Goal: Task Accomplishment & Management: Complete application form

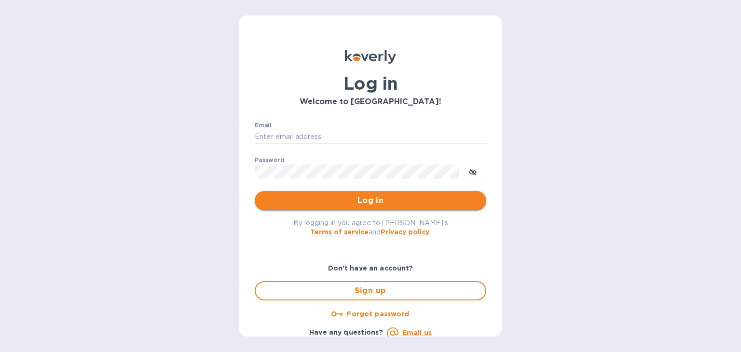
type input "chris@terrellwines.com"
click at [402, 205] on span "Log in" at bounding box center [371, 201] width 216 height 12
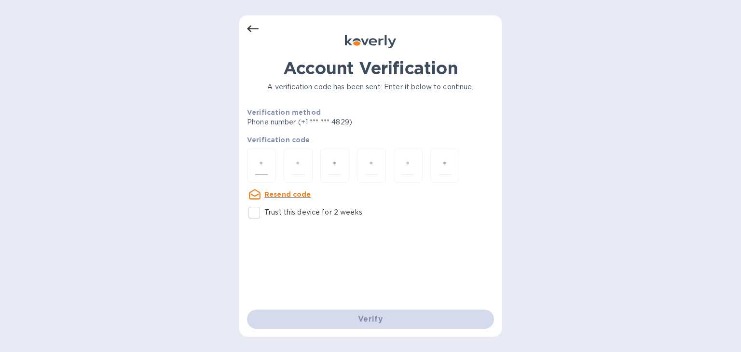
click at [260, 160] on input "number" at bounding box center [261, 166] width 13 height 18
type input "3"
type input "5"
type input "3"
type input "6"
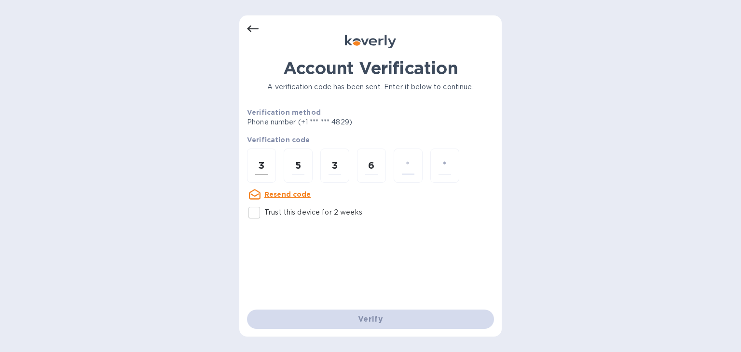
type input "0"
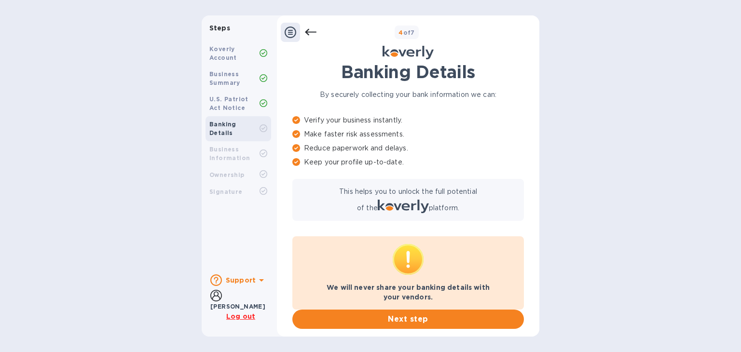
scroll to position [51, 0]
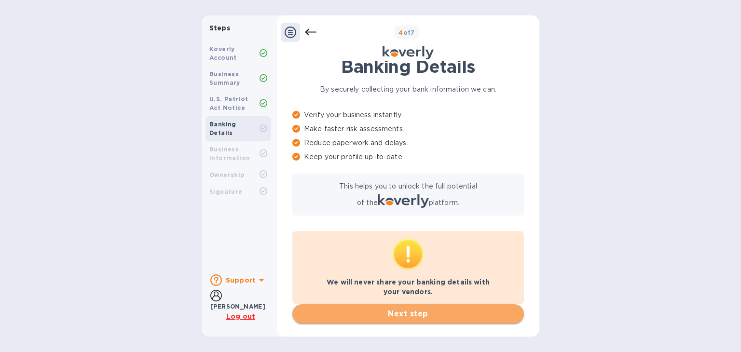
click at [409, 315] on span "Next step" at bounding box center [408, 314] width 216 height 12
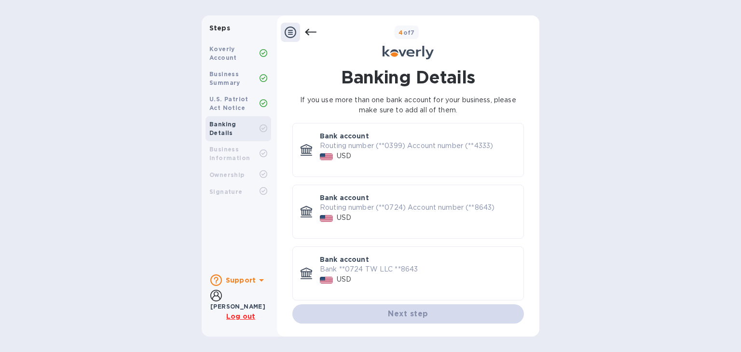
scroll to position [0, 0]
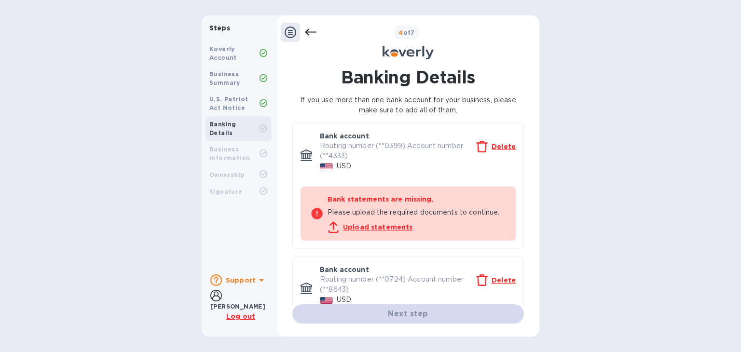
click at [495, 148] on u "Delete" at bounding box center [504, 147] width 24 height 8
click at [503, 146] on u "Delete" at bounding box center [504, 147] width 24 height 8
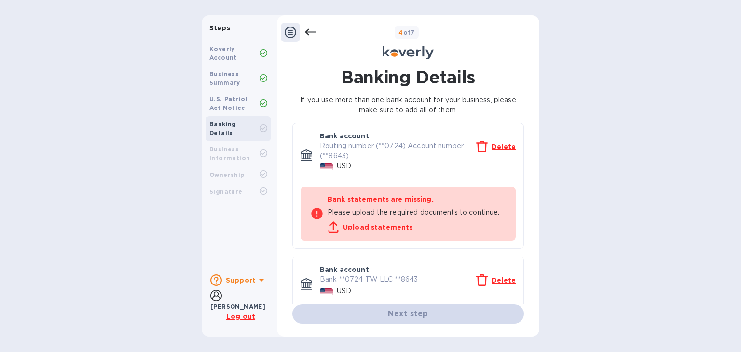
click at [503, 146] on u "Delete" at bounding box center [504, 147] width 24 height 8
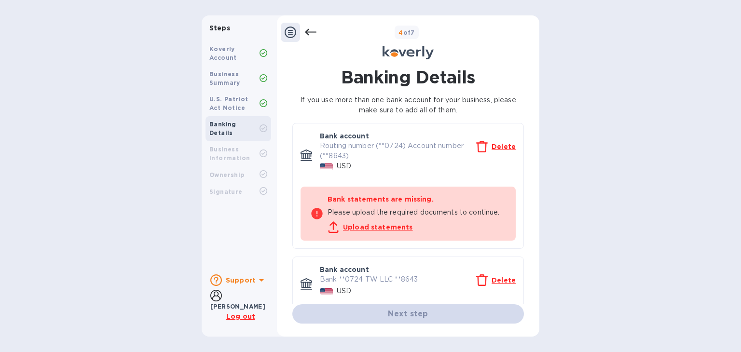
click at [497, 276] on p "Delete" at bounding box center [504, 281] width 24 height 10
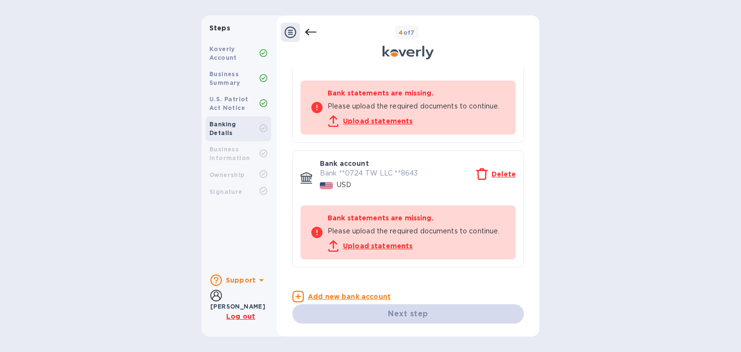
scroll to position [111, 0]
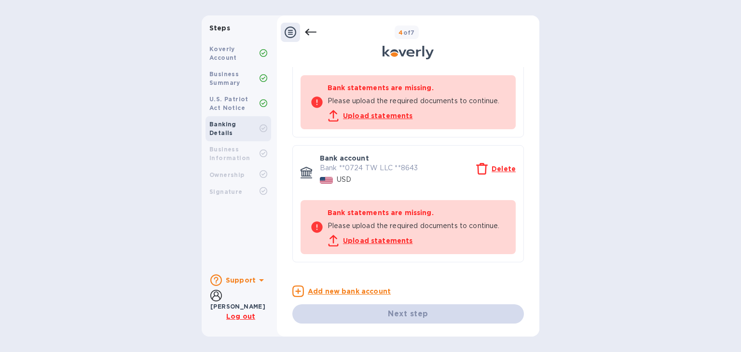
click at [499, 168] on u "Delete" at bounding box center [504, 169] width 24 height 8
click at [356, 290] on u "Add new bank account" at bounding box center [349, 292] width 83 height 8
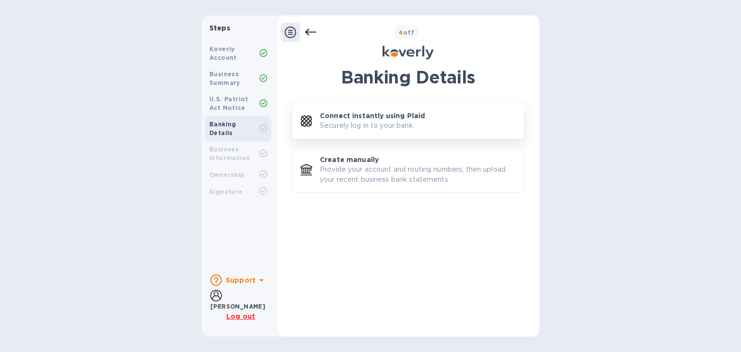
click at [383, 113] on p "Connect instantly using Plaid" at bounding box center [372, 116] width 105 height 10
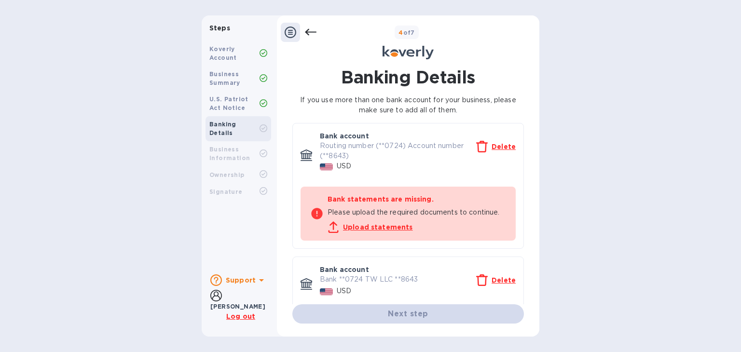
click at [496, 147] on u "Delete" at bounding box center [504, 147] width 24 height 8
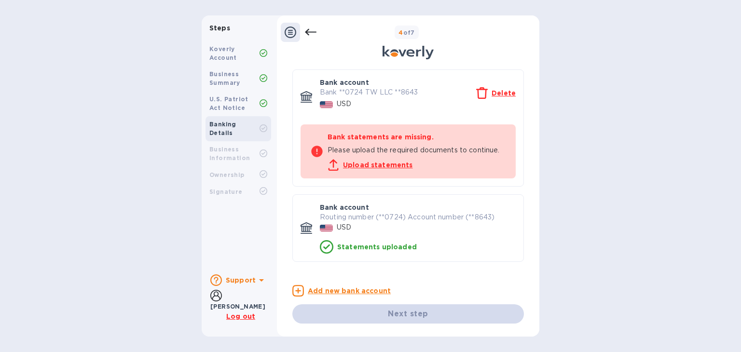
scroll to position [207, 0]
click at [469, 205] on div "Bank account" at bounding box center [418, 208] width 196 height 10
click at [509, 89] on u "Delete" at bounding box center [504, 93] width 24 height 8
click at [394, 165] on u "Upload statements" at bounding box center [378, 165] width 70 height 8
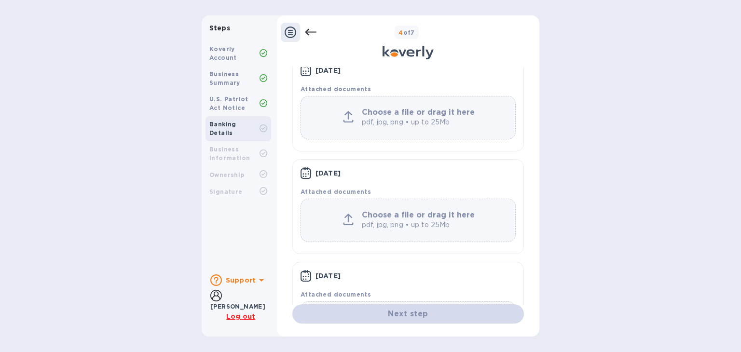
scroll to position [0, 0]
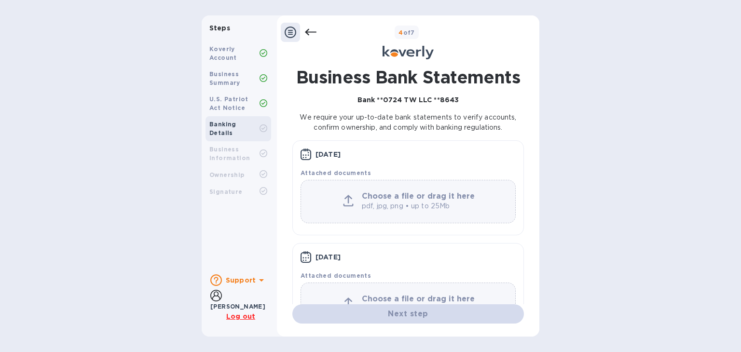
click at [308, 33] on icon at bounding box center [311, 33] width 12 height 12
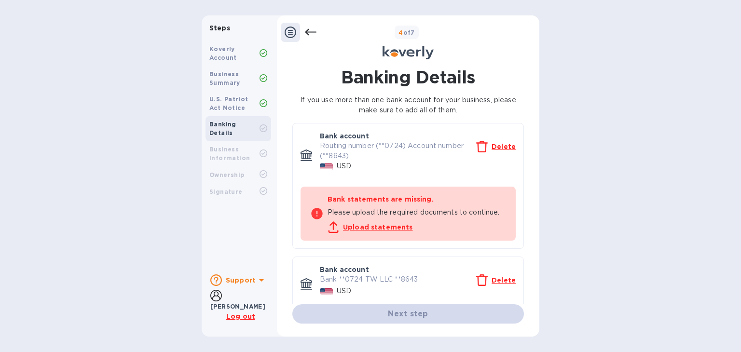
scroll to position [207, 0]
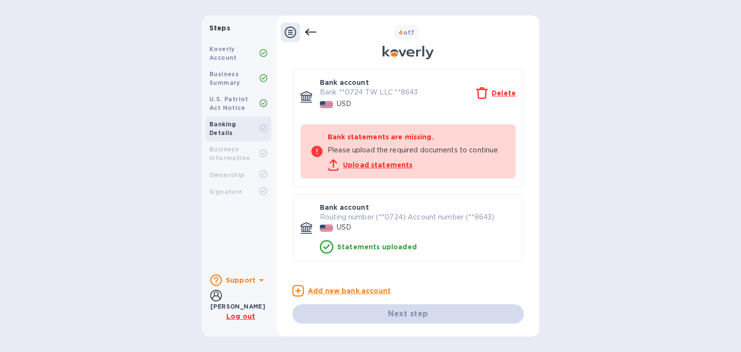
click at [399, 230] on div "USD" at bounding box center [418, 228] width 200 height 14
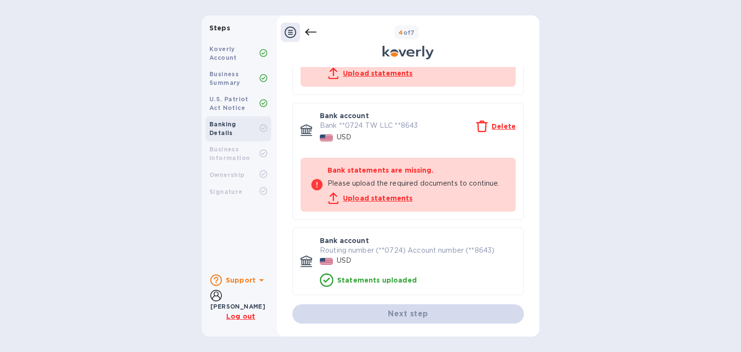
scroll to position [154, 0]
click at [263, 152] on icon at bounding box center [264, 153] width 4 height 3
click at [219, 302] on icon at bounding box center [216, 296] width 12 height 12
click at [228, 303] on b "[PERSON_NAME]" at bounding box center [237, 306] width 55 height 7
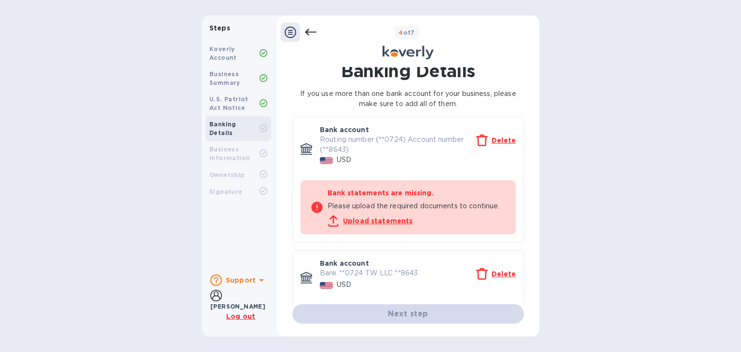
scroll to position [0, 0]
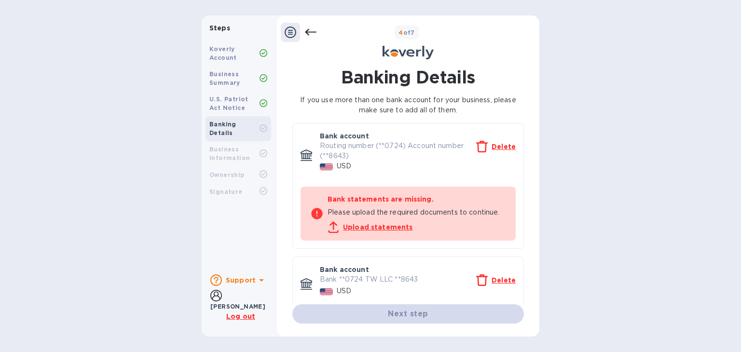
click at [294, 31] on icon at bounding box center [291, 33] width 12 height 12
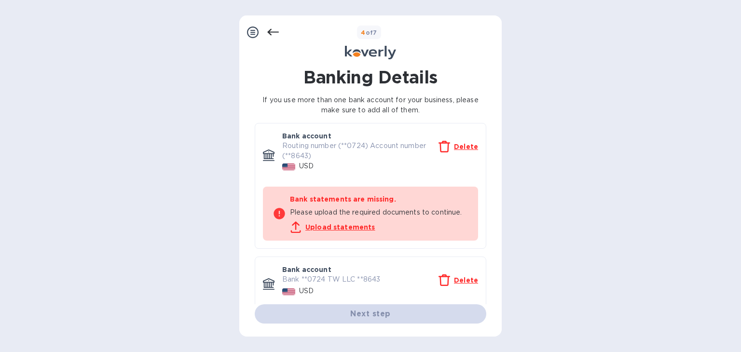
click at [277, 31] on icon at bounding box center [273, 32] width 12 height 7
